Goal: Task Accomplishment & Management: Manage account settings

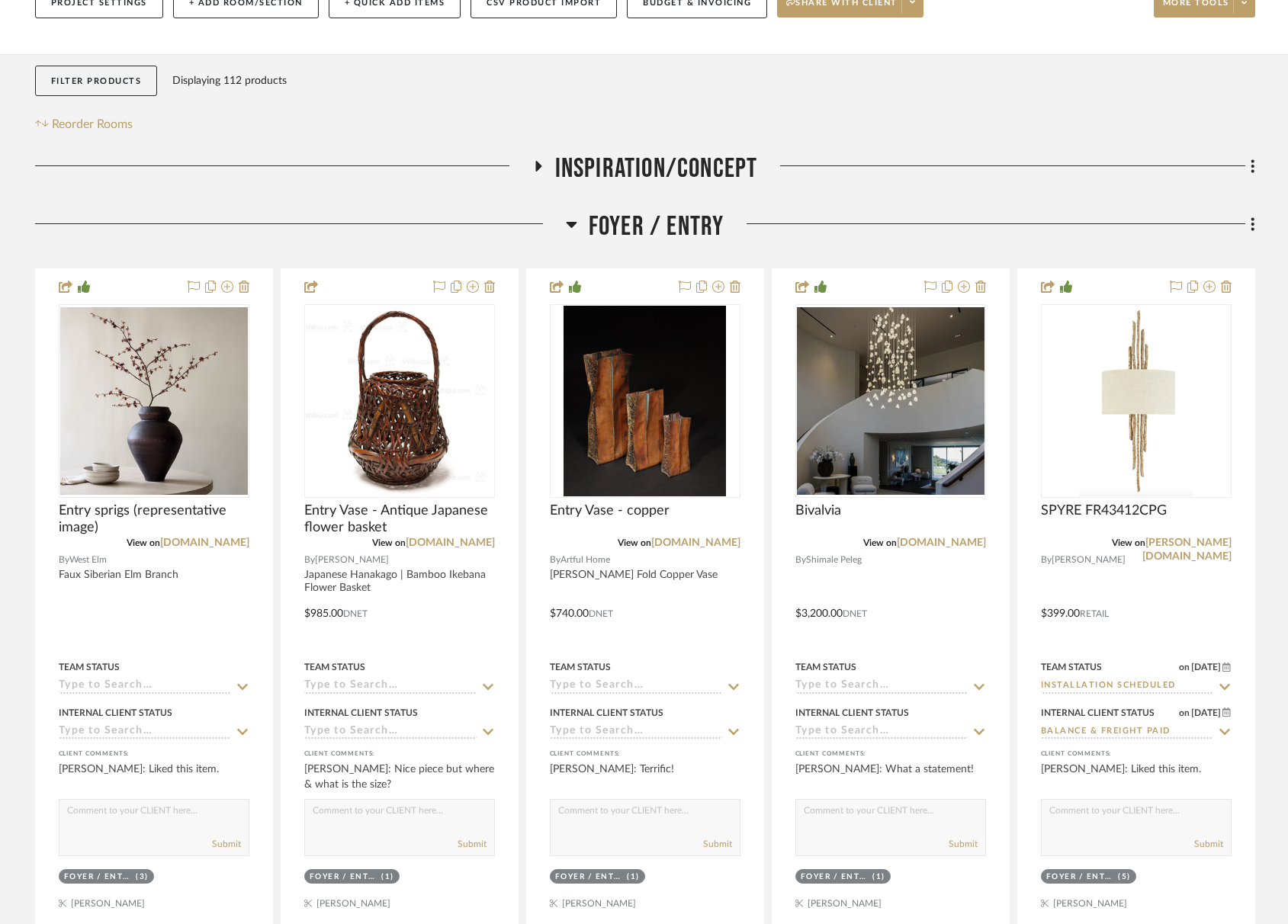
click at [574, 229] on icon at bounding box center [571, 225] width 11 height 19
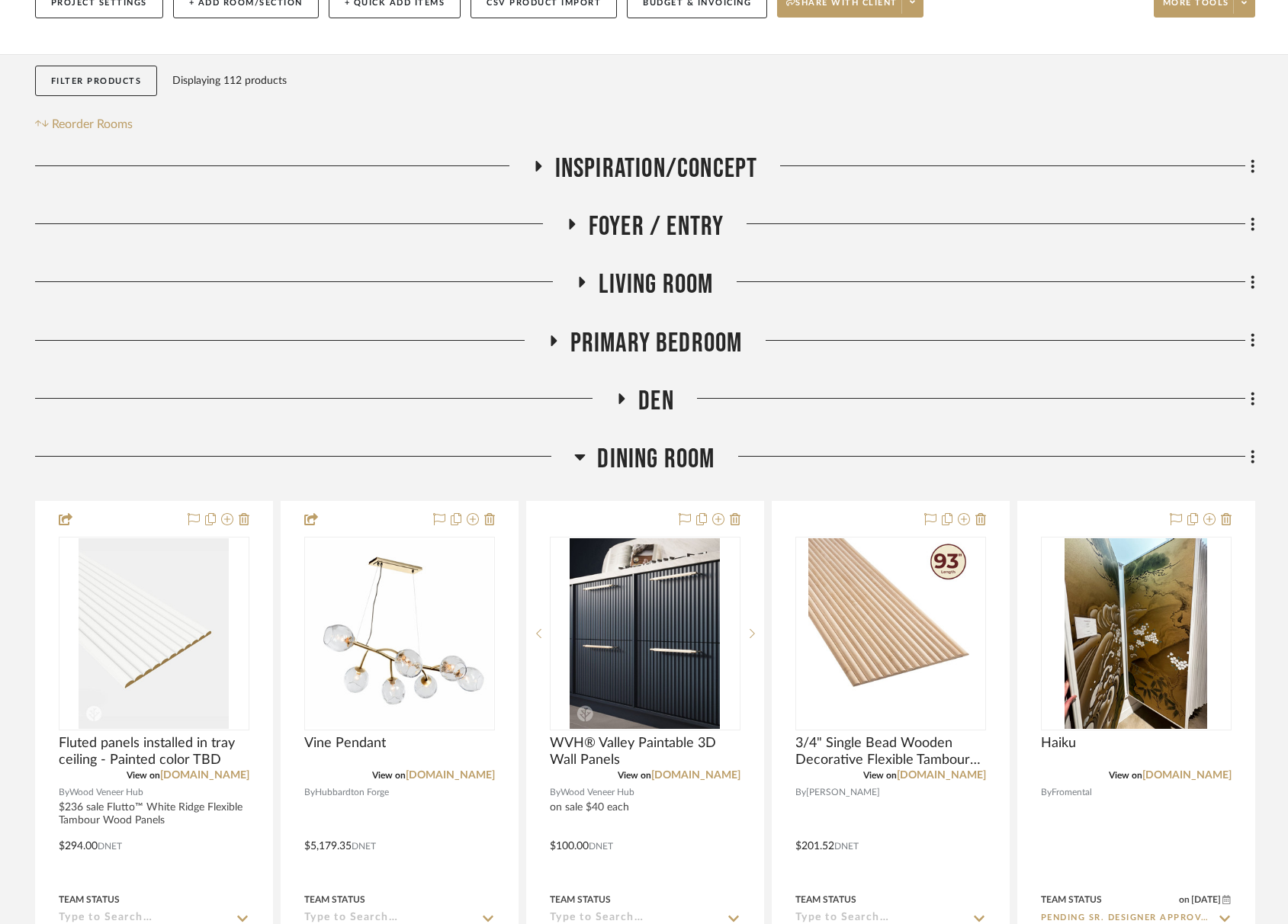
click at [581, 282] on icon at bounding box center [582, 282] width 7 height 10
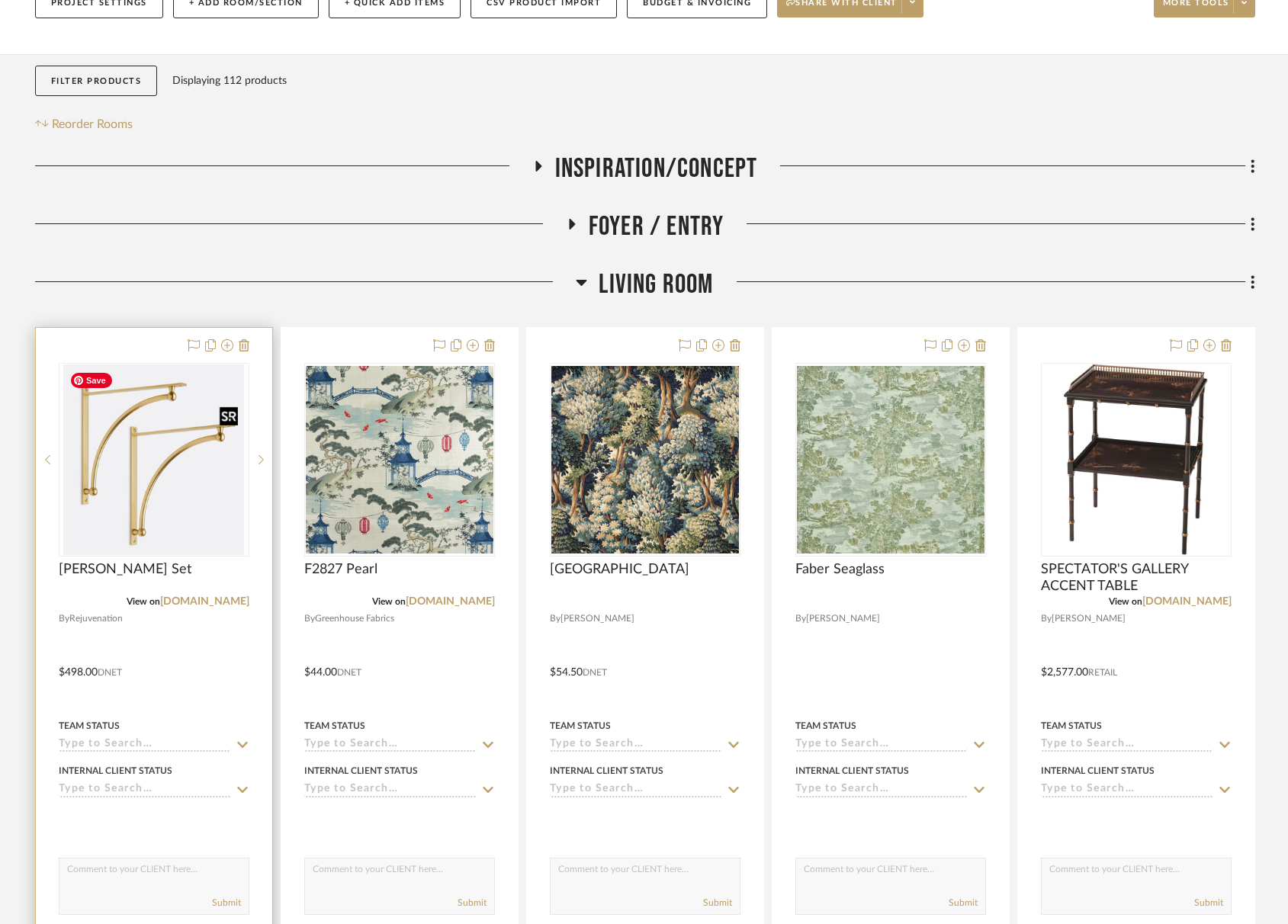
click at [146, 454] on img "0" at bounding box center [154, 460] width 180 height 191
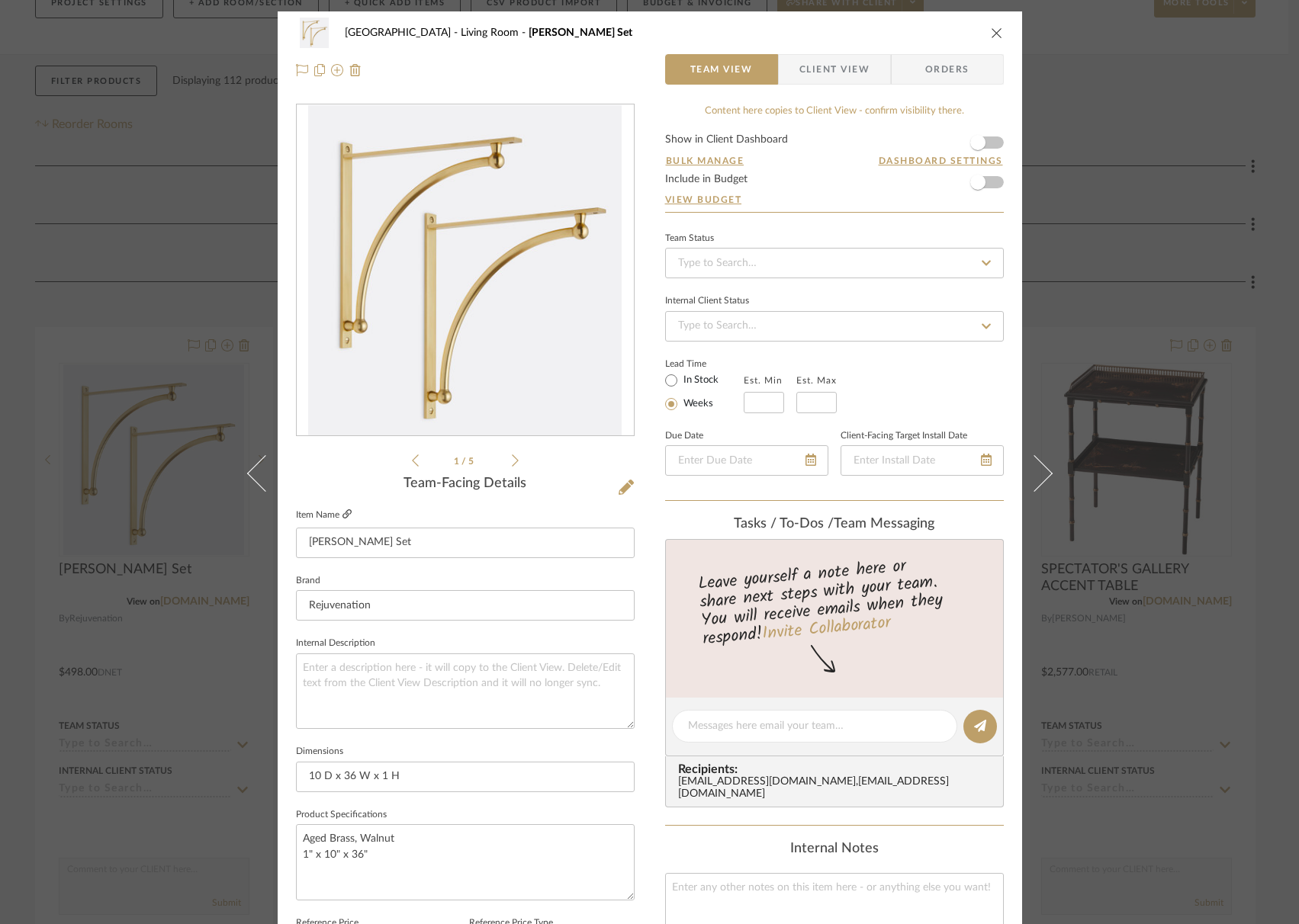
click at [343, 516] on icon at bounding box center [347, 514] width 9 height 9
click at [990, 141] on form "Show in Client Dashboard Bulk Manage Dashboard Settings Include in Budget View …" at bounding box center [834, 172] width 339 height 78
click at [984, 147] on span "button" at bounding box center [978, 142] width 34 height 34
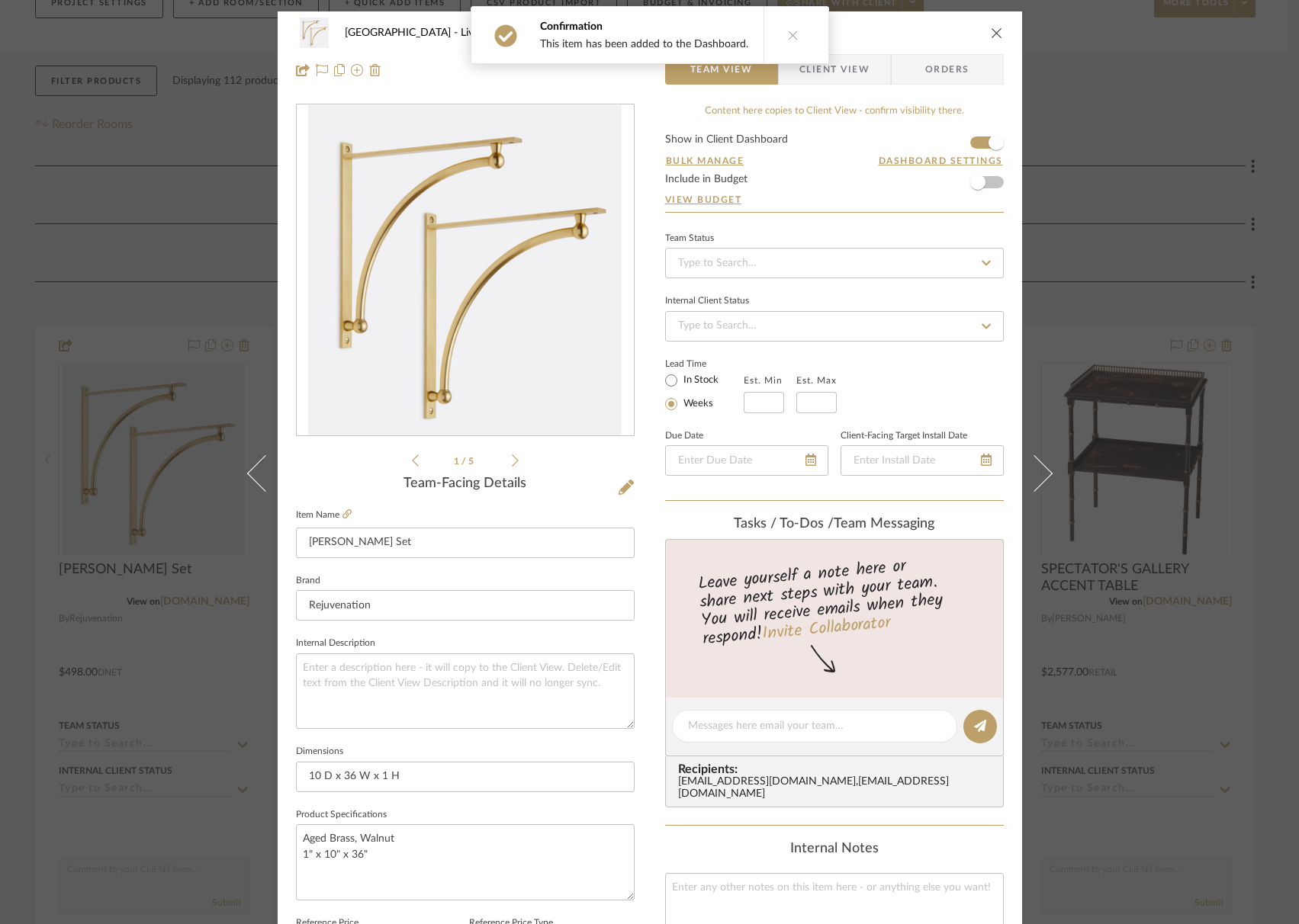
click at [994, 36] on icon "close" at bounding box center [996, 33] width 12 height 12
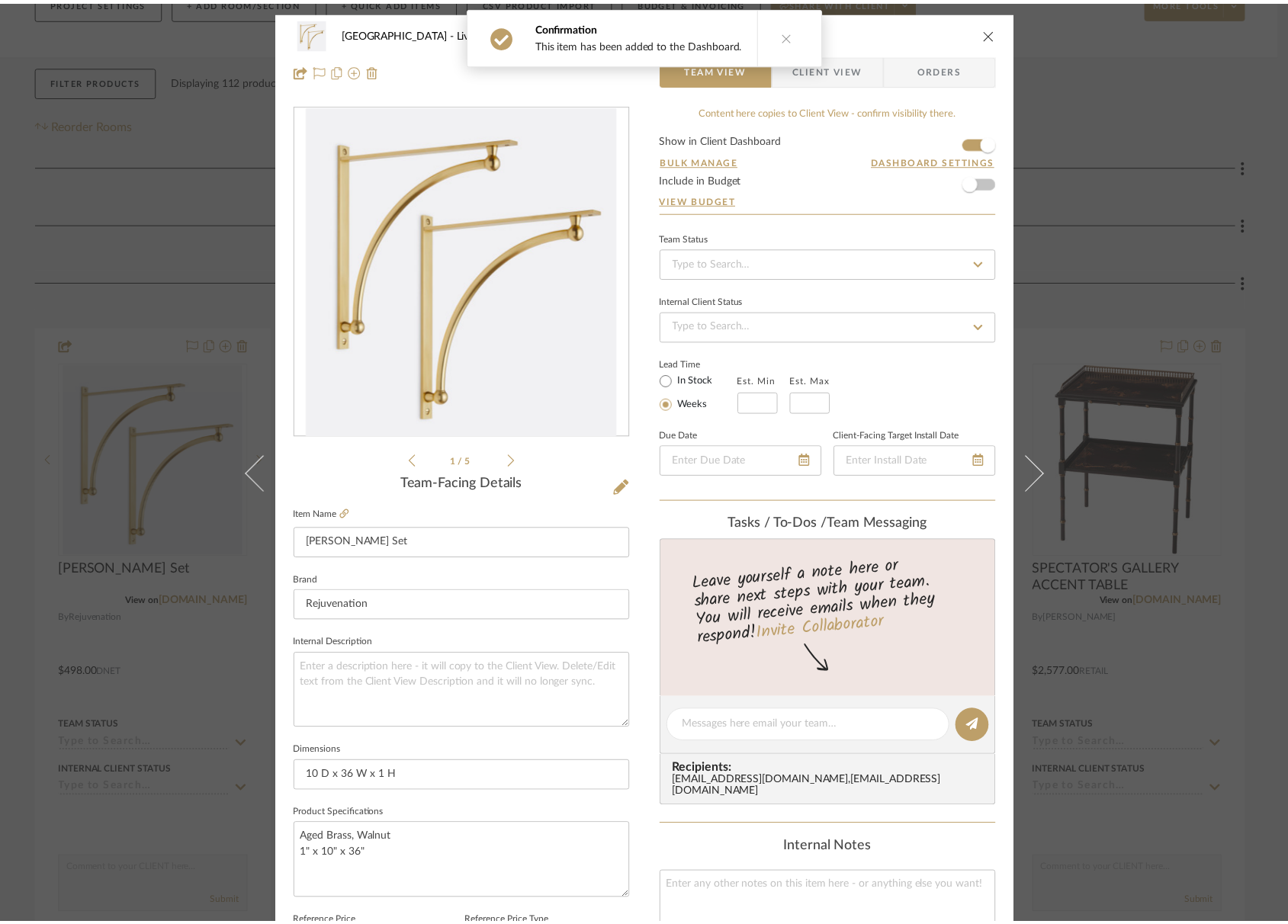
scroll to position [232, 0]
